Goal: Navigation & Orientation: Go to known website

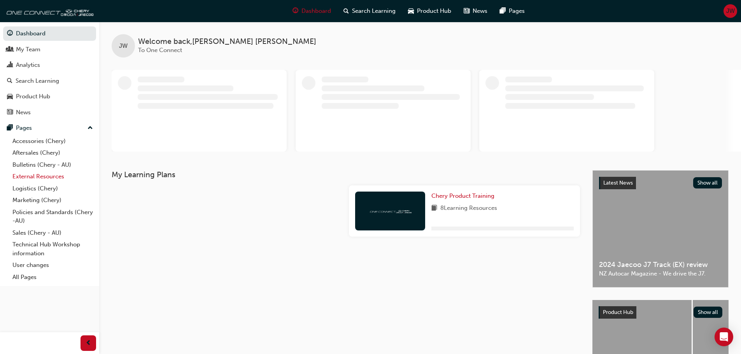
drag, startPoint x: 31, startPoint y: 173, endPoint x: 68, endPoint y: 179, distance: 37.1
click at [31, 173] on link "External Resources" at bounding box center [52, 177] width 87 height 12
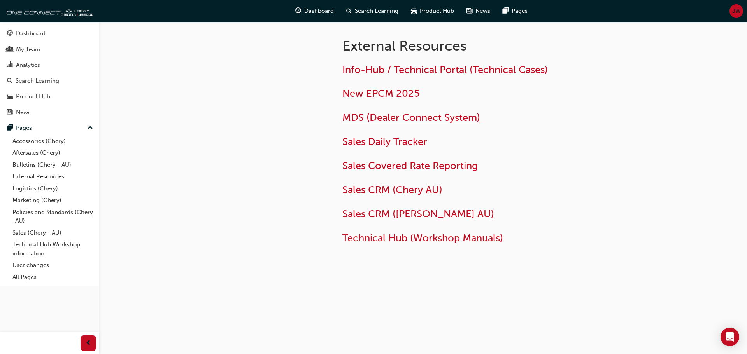
click at [393, 123] on span "MDS (Dealer Connect System)" at bounding box center [411, 118] width 138 height 12
